Goal: Information Seeking & Learning: Learn about a topic

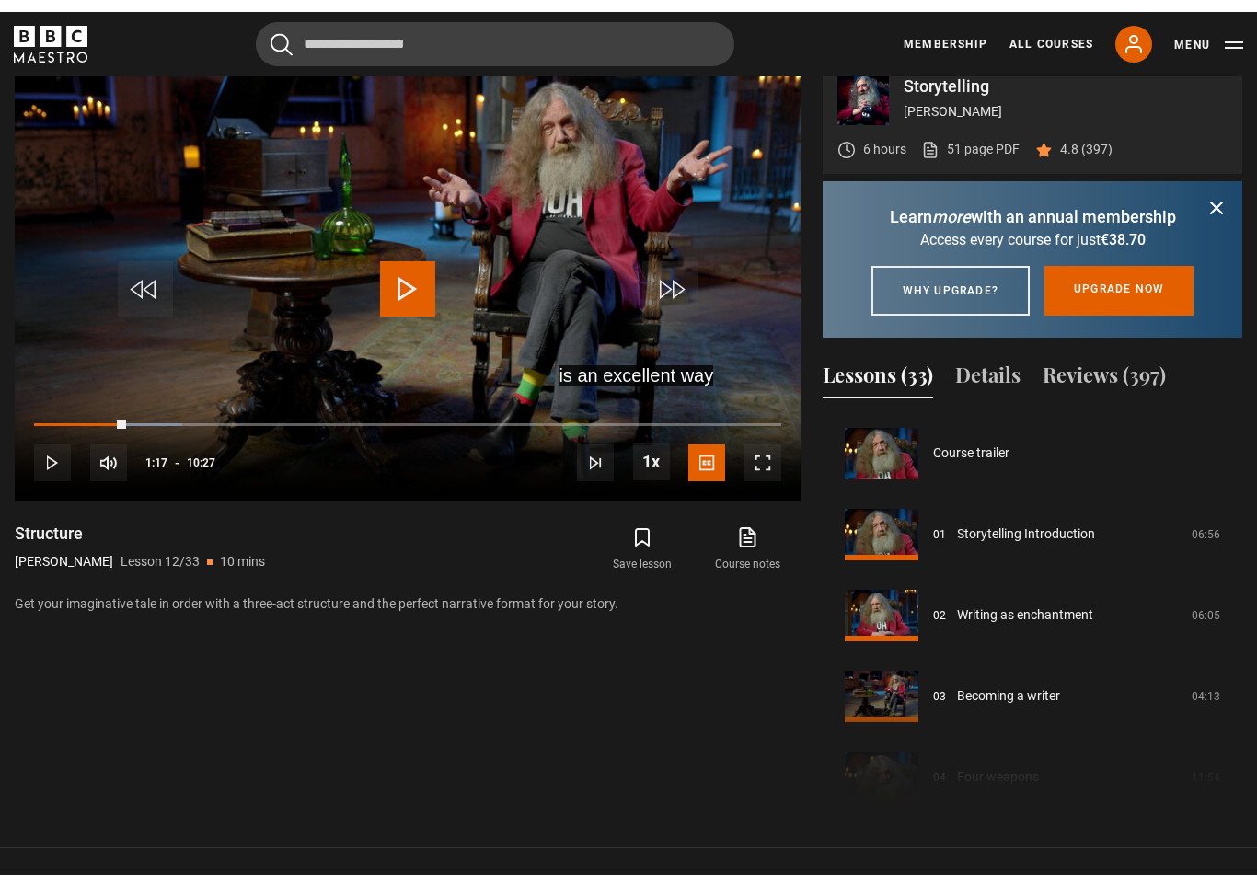
scroll to position [29, 0]
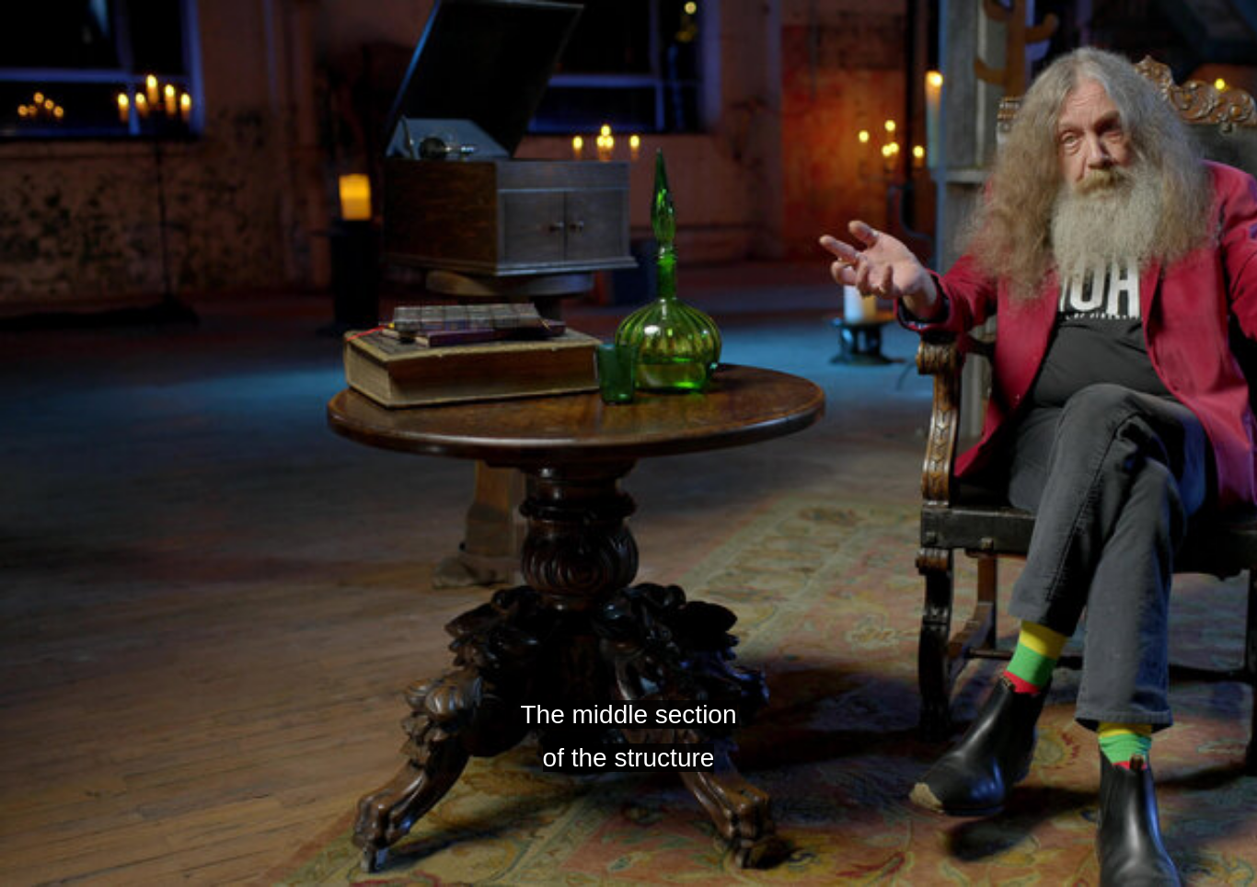
click at [324, 605] on video-js "The middle section of the structure Video Player is loading. Play Lesson Struct…" at bounding box center [628, 443] width 1257 height 887
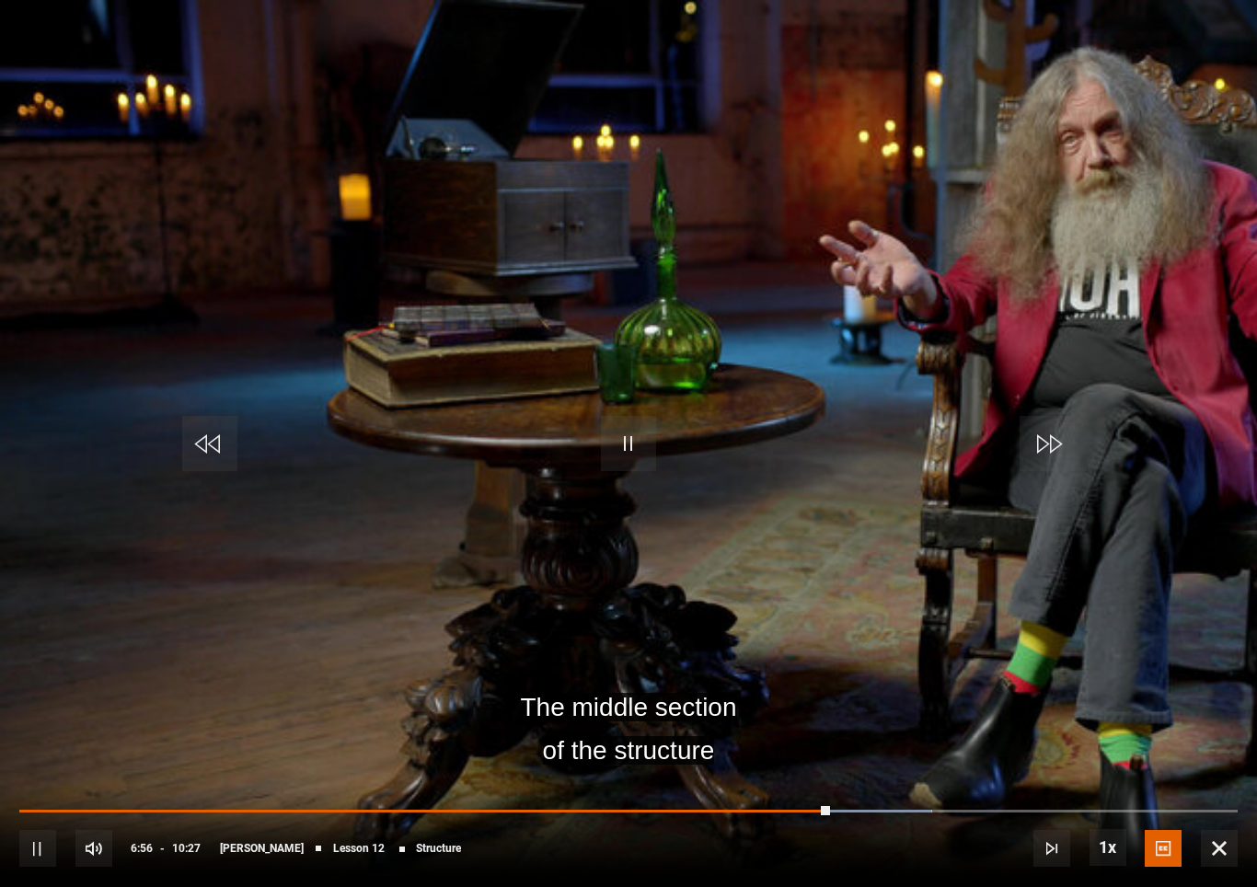
click at [229, 440] on span "Video Player" at bounding box center [209, 443] width 55 height 55
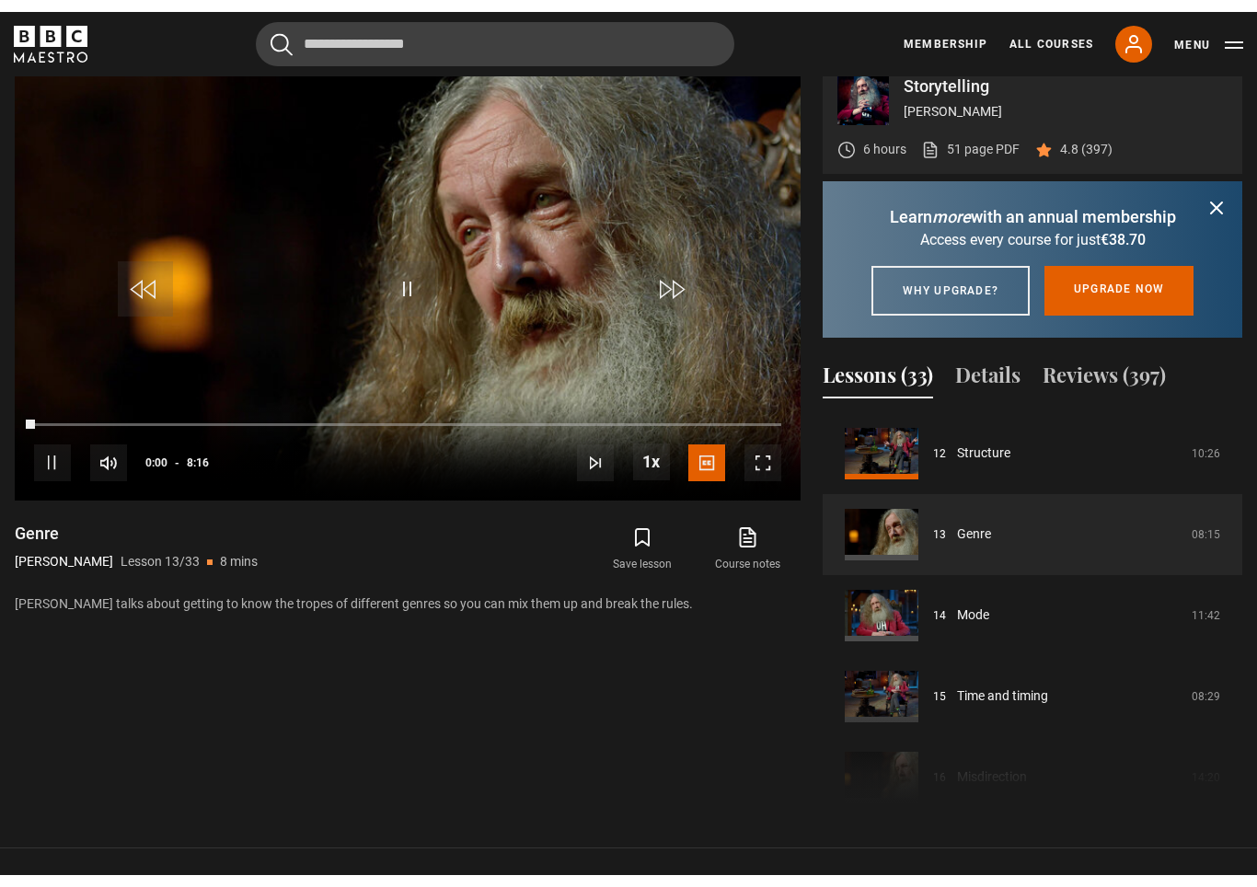
scroll to position [29, 0]
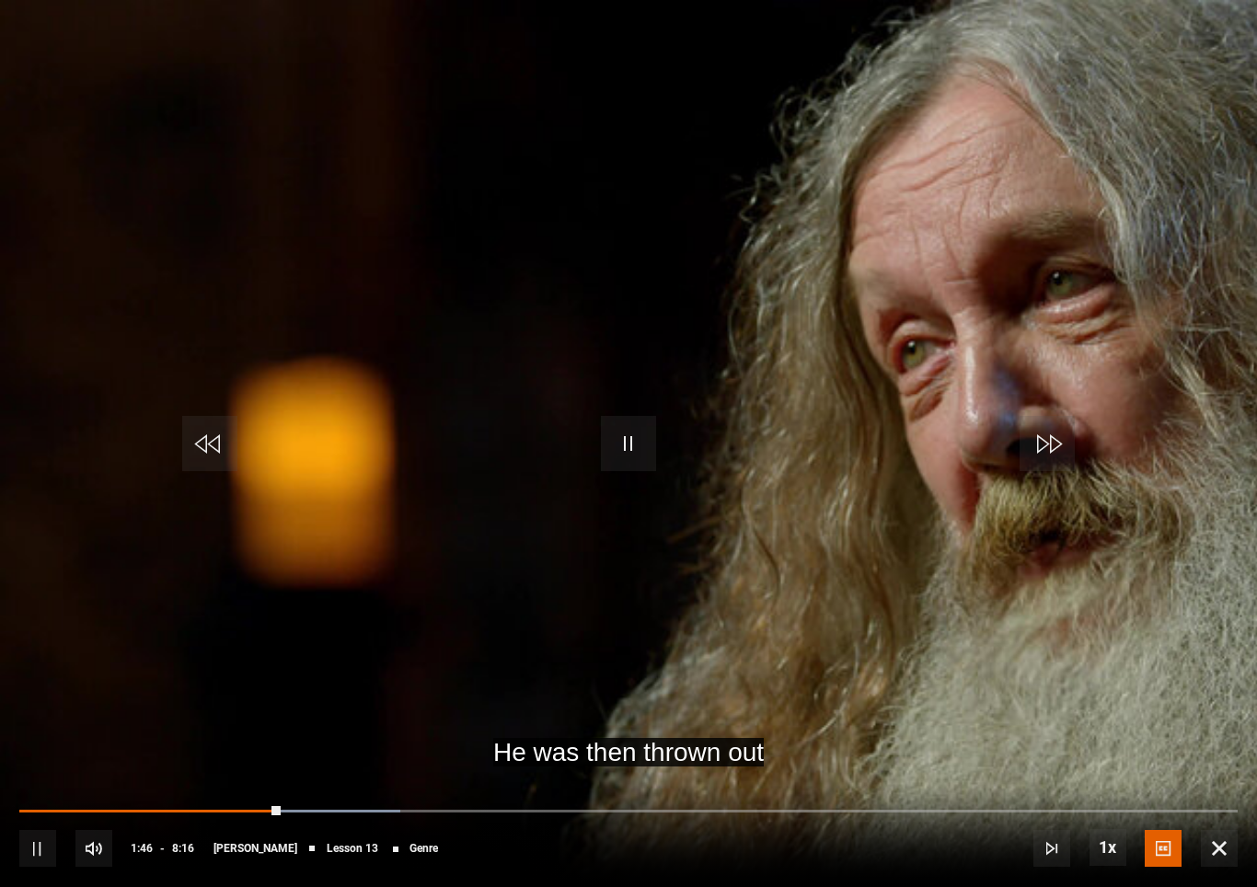
click at [222, 581] on video-js "He was then thrown out Video Player is loading. Play Lesson Genre 10s Skip Back…" at bounding box center [628, 443] width 1257 height 887
click at [221, 469] on span "Video Player" at bounding box center [209, 443] width 55 height 55
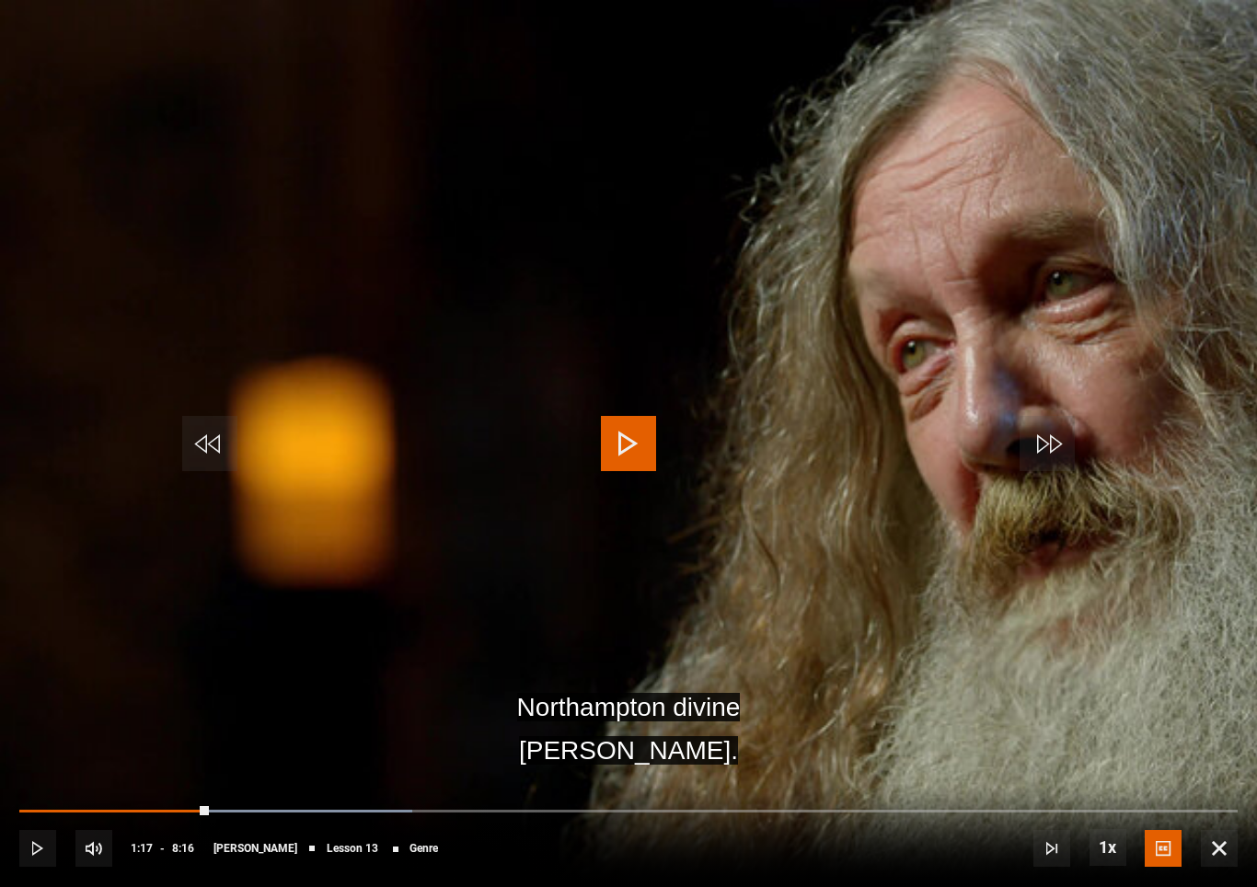
click at [614, 448] on span "Video Player" at bounding box center [628, 443] width 55 height 55
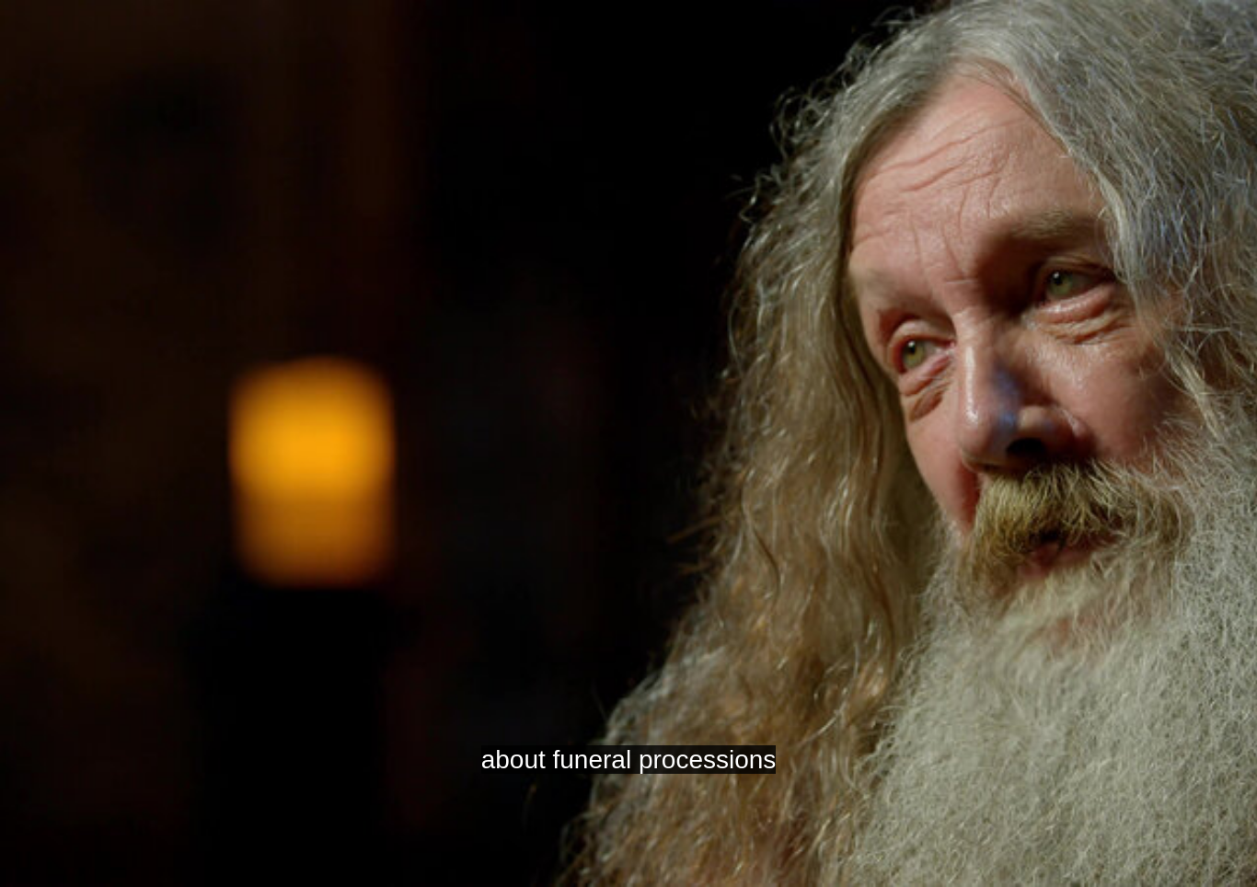
click at [593, 572] on video-js "about funeral processions Video Player is loading. Play Lesson Genre 10s Skip B…" at bounding box center [628, 443] width 1257 height 887
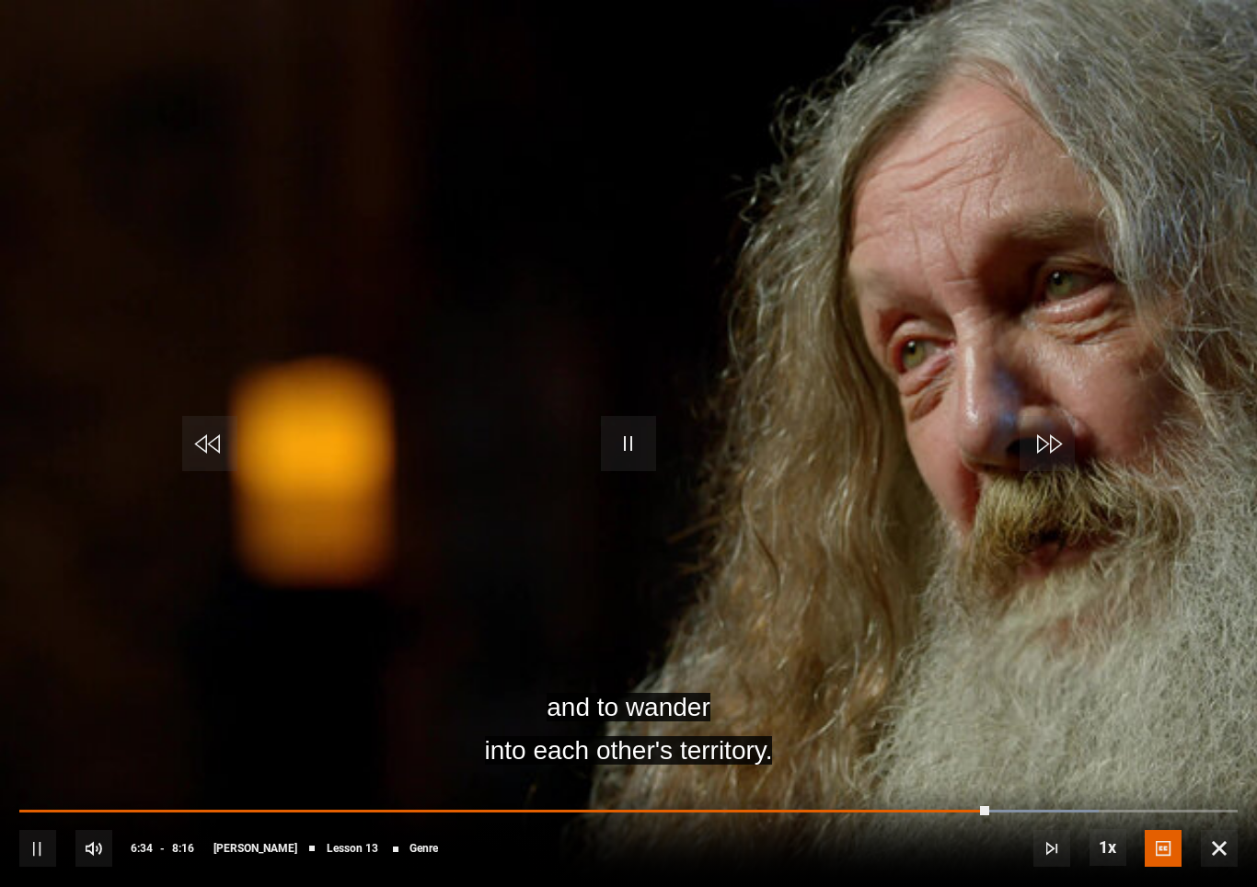
click at [226, 526] on video-js "and to wander into each other's territory. Video Player is loading. Play Lesson…" at bounding box center [628, 443] width 1257 height 887
click at [195, 522] on video-js "and rewilding the fictional landscape Video Player is loading. Play Lesson Genr…" at bounding box center [628, 443] width 1257 height 887
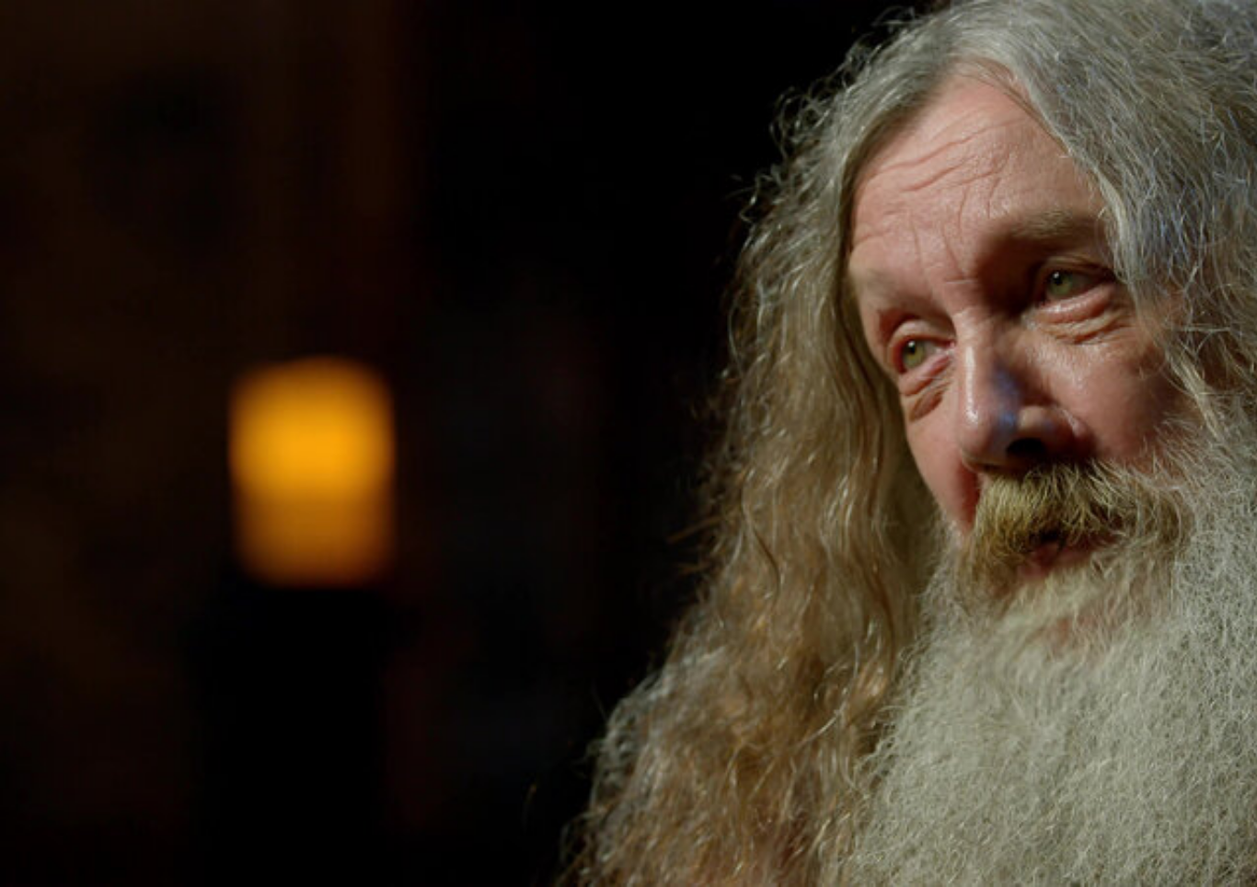
click at [282, 582] on video-js "Video Player is loading. Play Lesson Genre 10s Skip Back 10 seconds Pause 10s S…" at bounding box center [628, 443] width 1257 height 887
